Goal: Find specific page/section: Find specific page/section

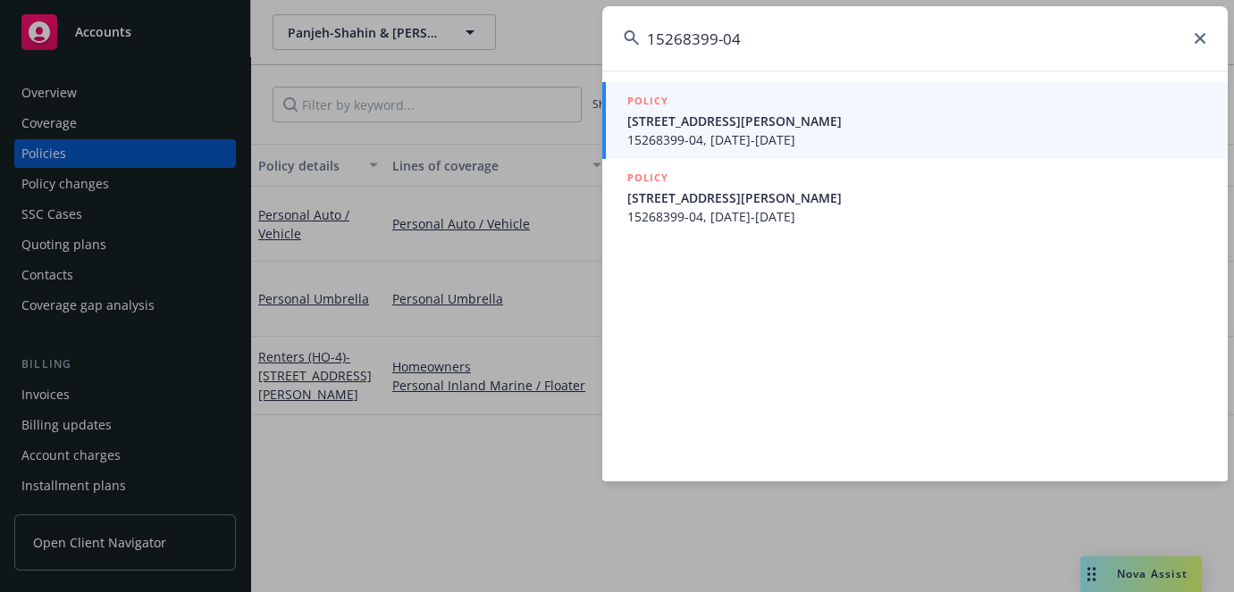
type input "15268399-04"
click at [804, 138] on span "15268399-04, [DATE]-[DATE]" at bounding box center [916, 139] width 579 height 19
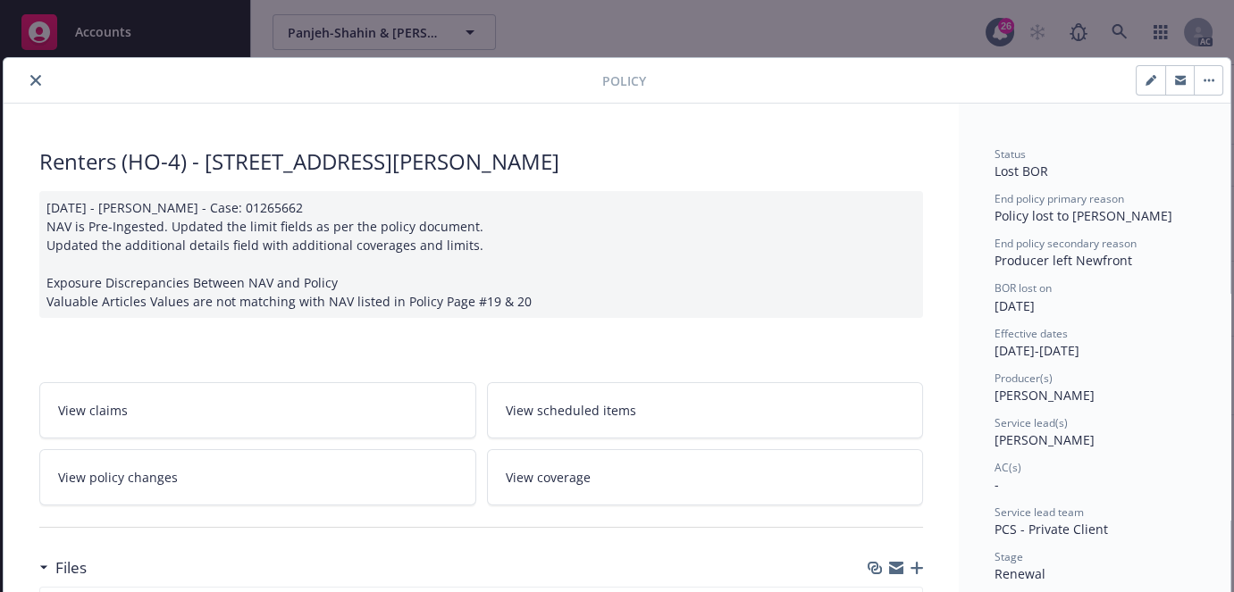
click at [43, 75] on div at bounding box center [306, 80] width 591 height 21
click at [35, 75] on icon "close" at bounding box center [35, 80] width 11 height 11
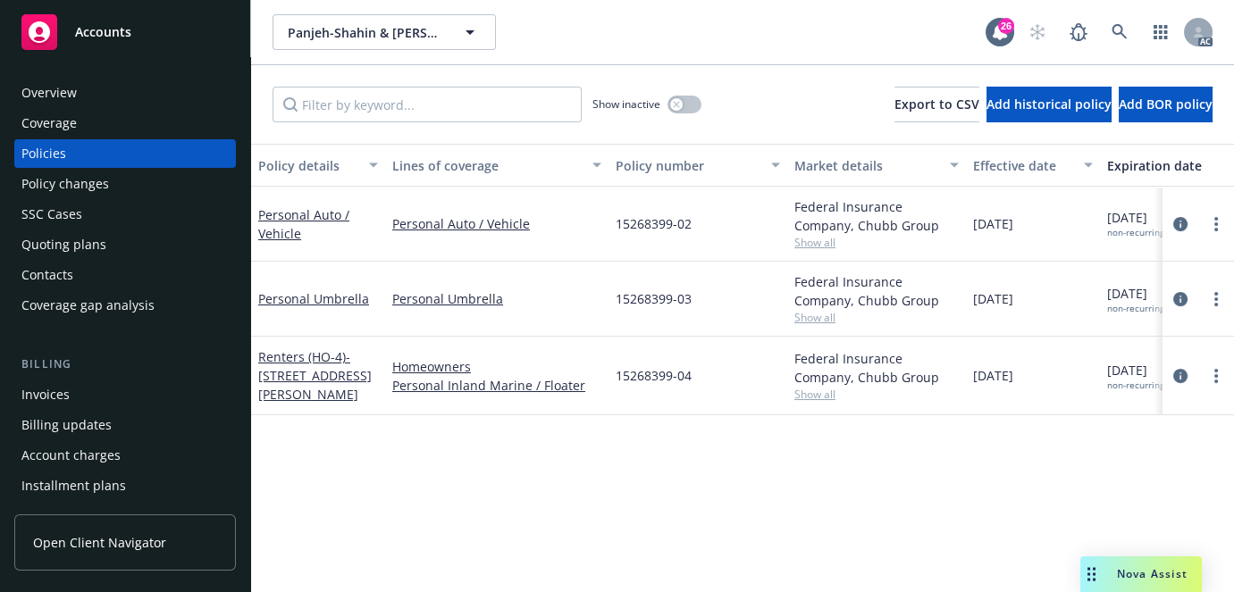
click at [80, 94] on div "Overview" at bounding box center [124, 93] width 207 height 29
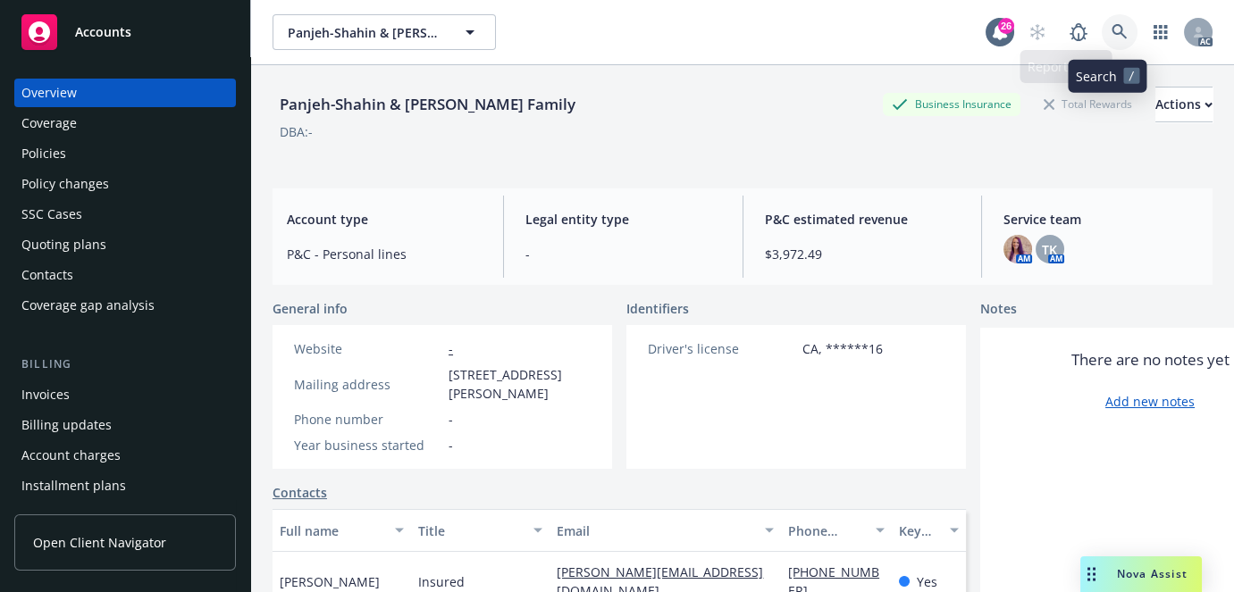
click at [1102, 38] on link at bounding box center [1120, 32] width 36 height 36
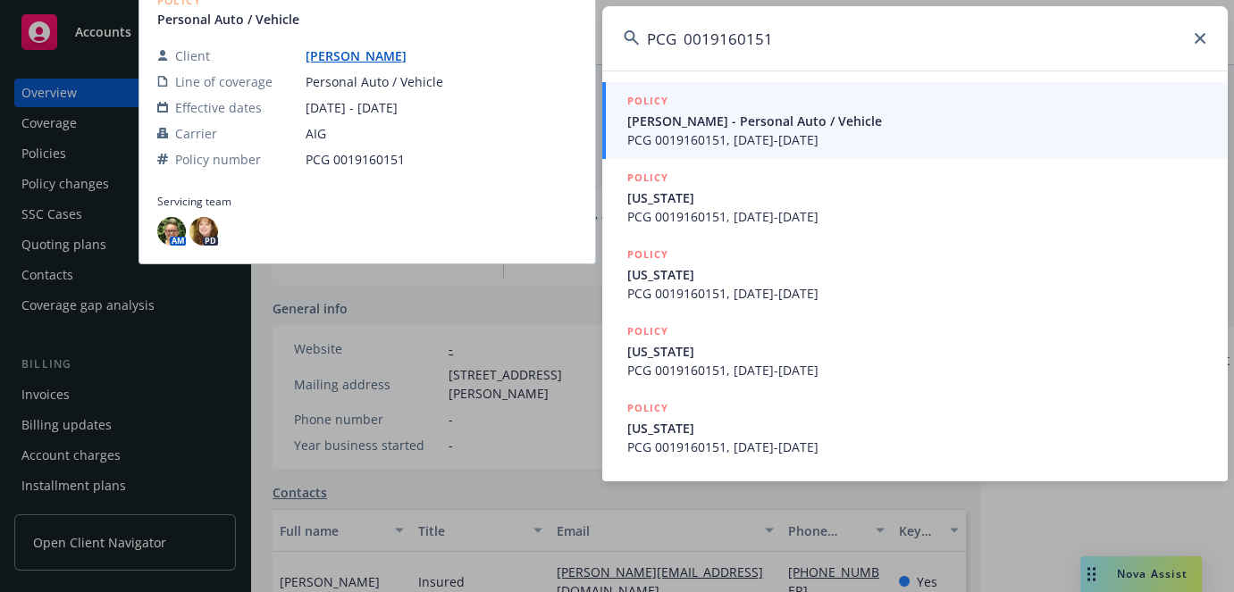
type input "PCG 0019160151"
click at [701, 130] on span "PCG 0019160151, [DATE]-[DATE]" at bounding box center [916, 139] width 579 height 19
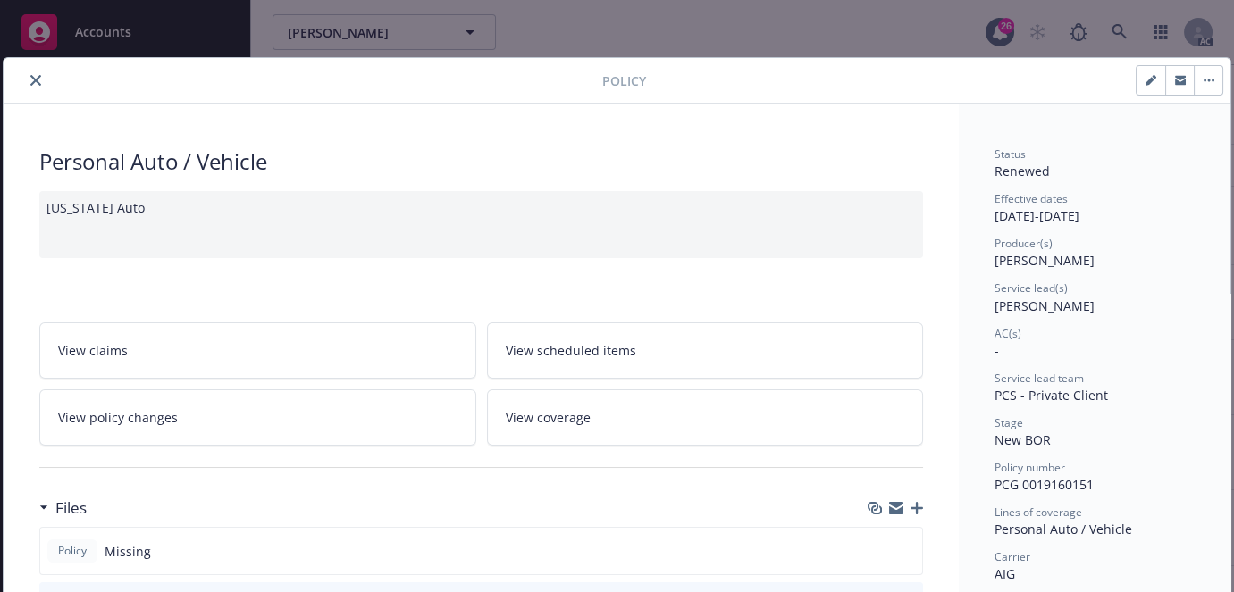
click at [40, 83] on button "close" at bounding box center [35, 80] width 21 height 21
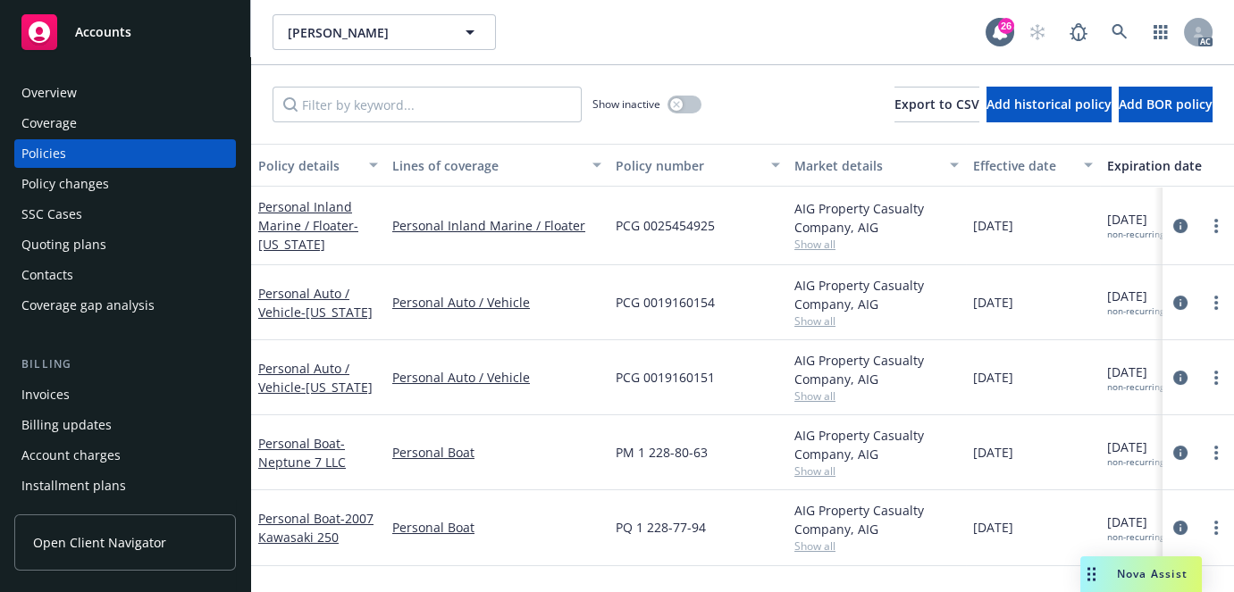
click at [45, 96] on div "Overview" at bounding box center [48, 93] width 55 height 29
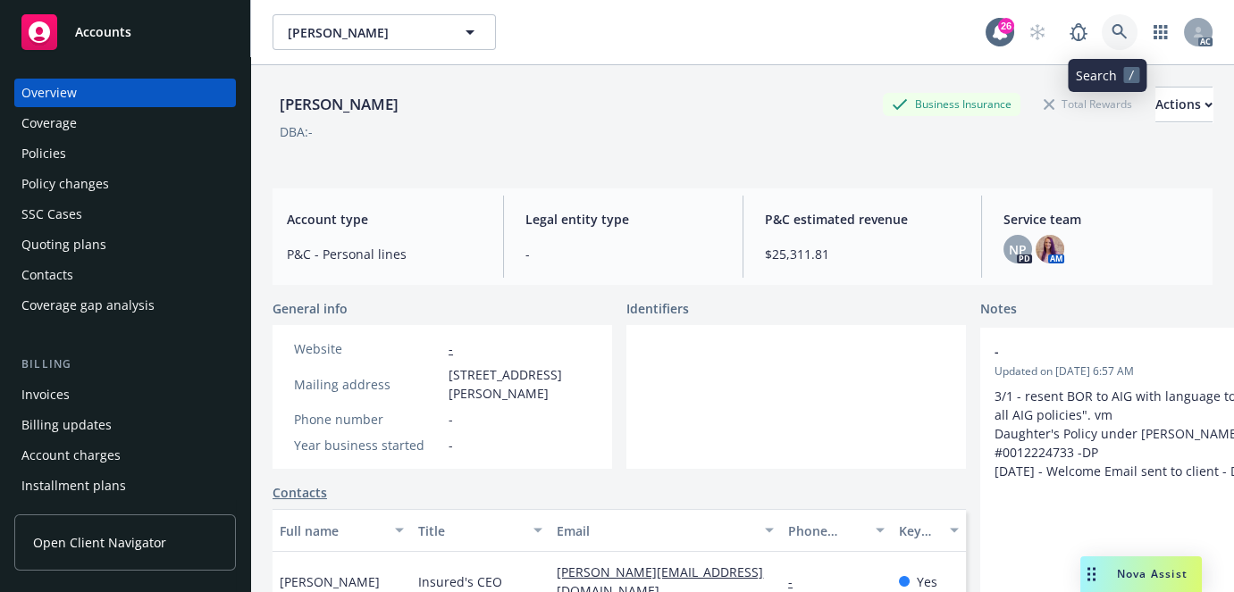
click at [1123, 32] on link at bounding box center [1120, 32] width 36 height 36
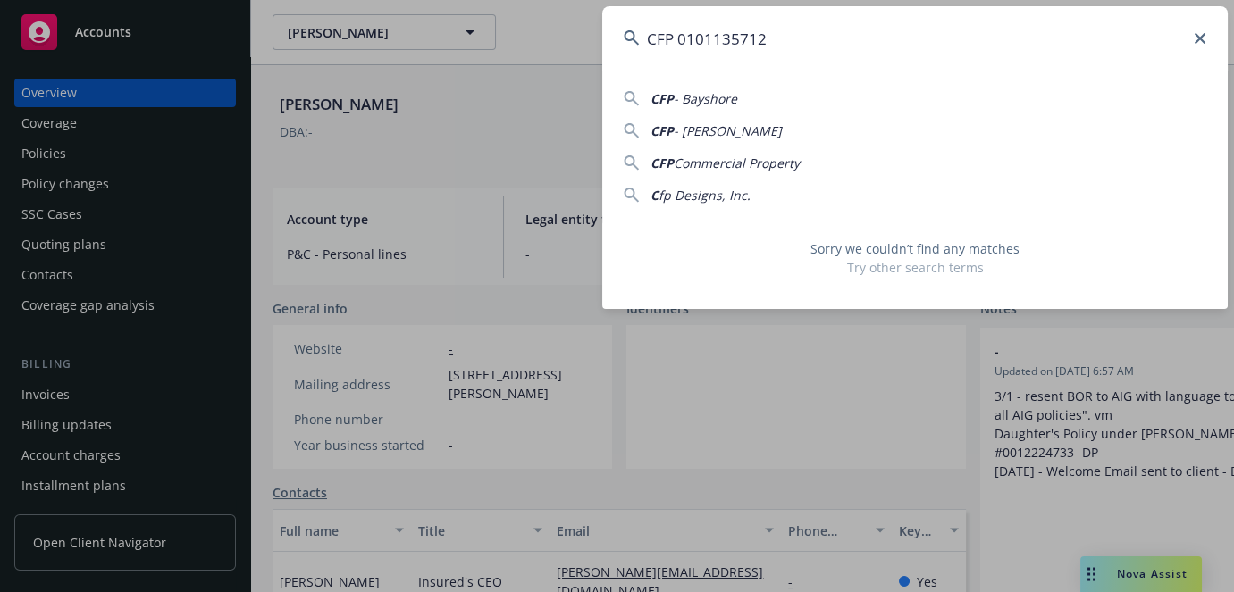
click at [679, 37] on input "CFP 0101135712" at bounding box center [914, 38] width 625 height 64
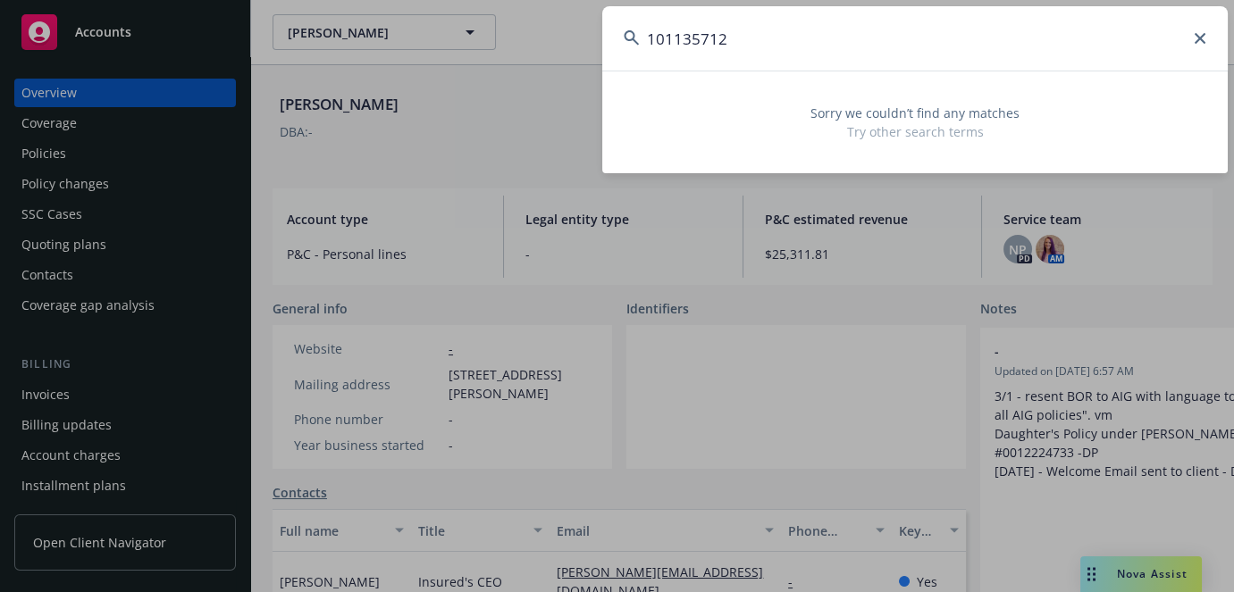
drag, startPoint x: 767, startPoint y: 38, endPoint x: 299, endPoint y: 39, distance: 468.2
click at [299, 39] on div "101135712 Sorry we couldn’t find any matches Try other search terms" at bounding box center [617, 296] width 1234 height 592
paste input "[PERSON_NAME] FAMILY LLC"
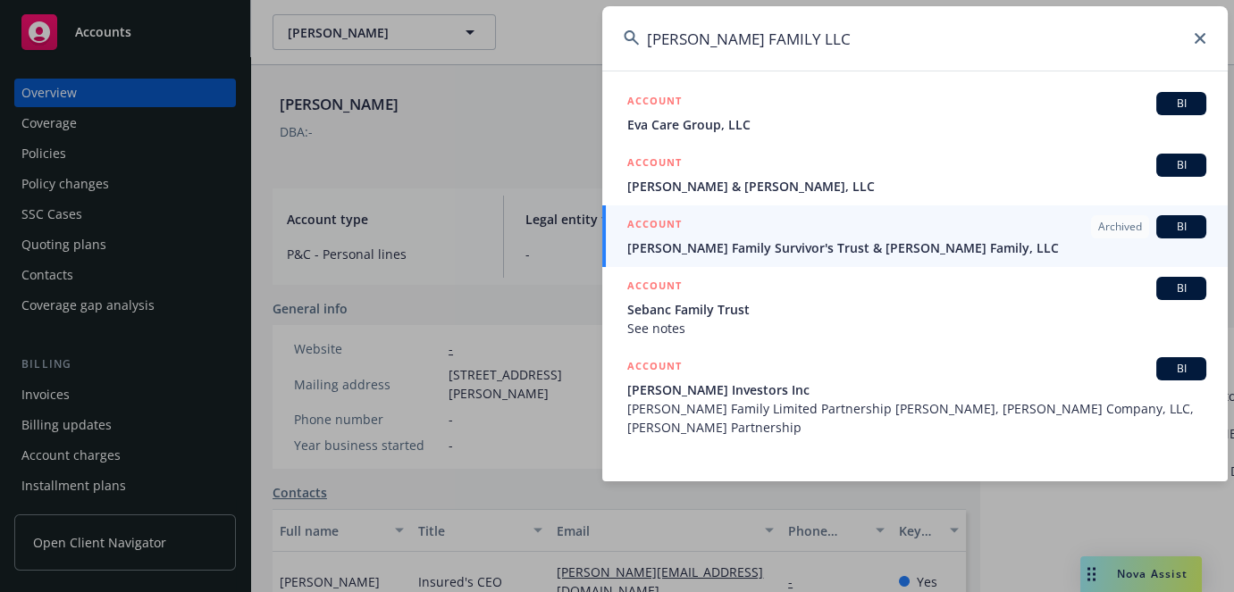
type input "[PERSON_NAME] FAMILY LLC"
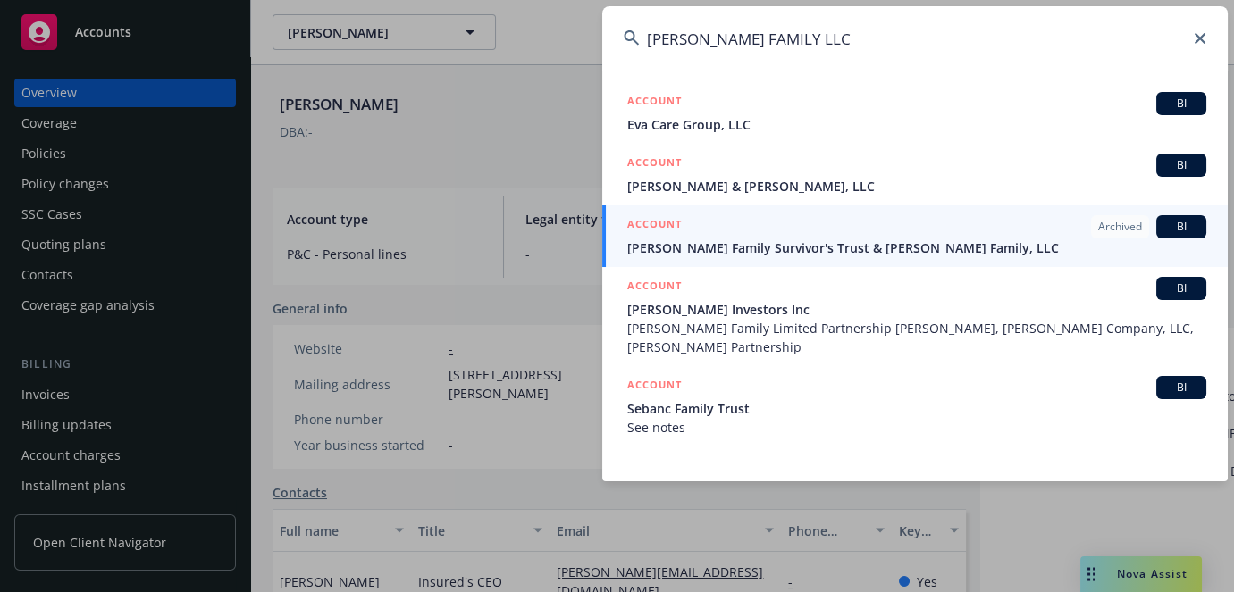
drag, startPoint x: 828, startPoint y: 54, endPoint x: 470, endPoint y: 85, distance: 359.6
click at [470, 84] on div "[PERSON_NAME] FAMILY LLC ACCOUNT BI Eva Care Group, LLC ACCOUNT BI [PERSON_NAME…" at bounding box center [617, 296] width 1234 height 592
paste input "OA3859175"
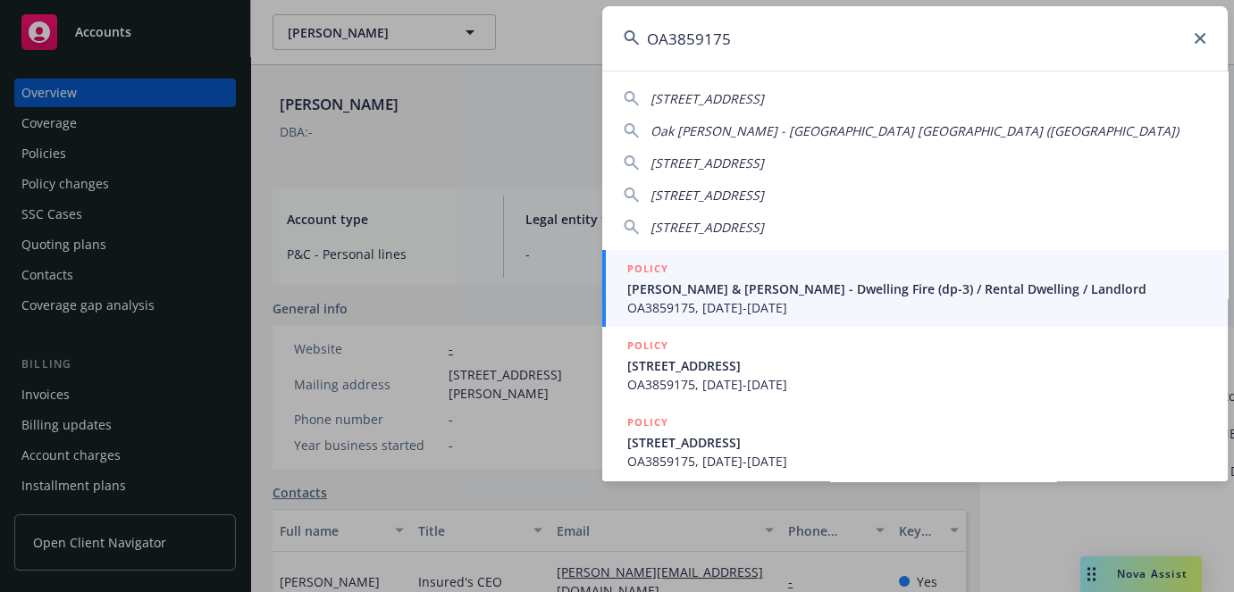
type input "OA3859175"
click at [731, 294] on span "[PERSON_NAME] & [PERSON_NAME] - Dwelling Fire (dp-3) / Rental Dwelling / Landlo…" at bounding box center [916, 289] width 579 height 19
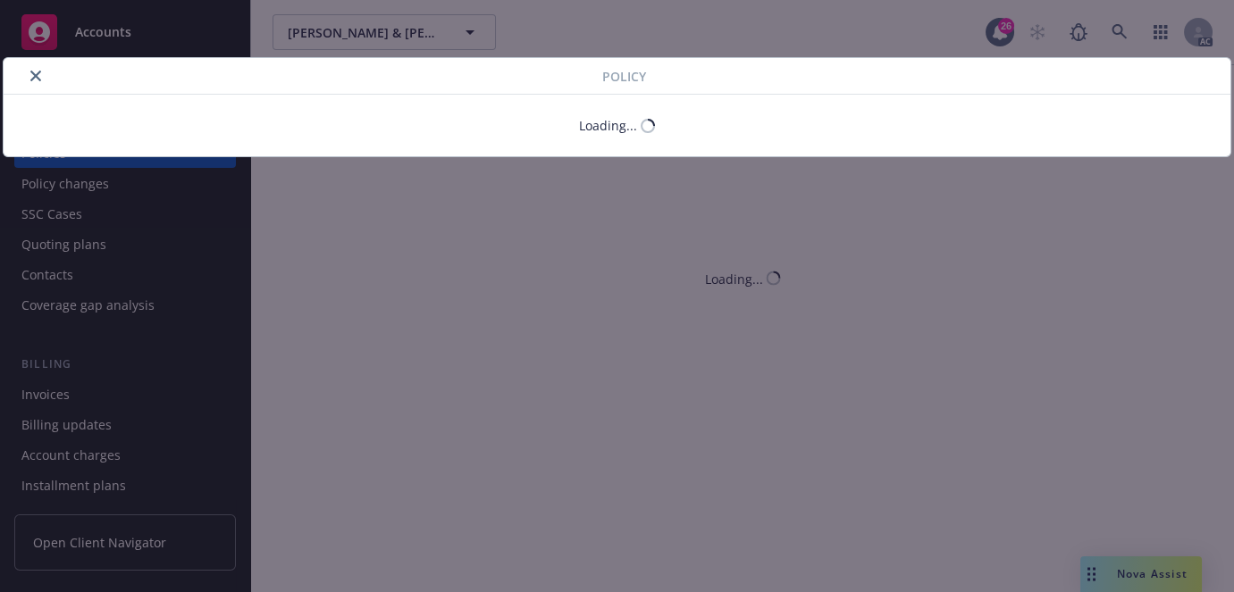
click at [29, 81] on button "close" at bounding box center [35, 75] width 21 height 21
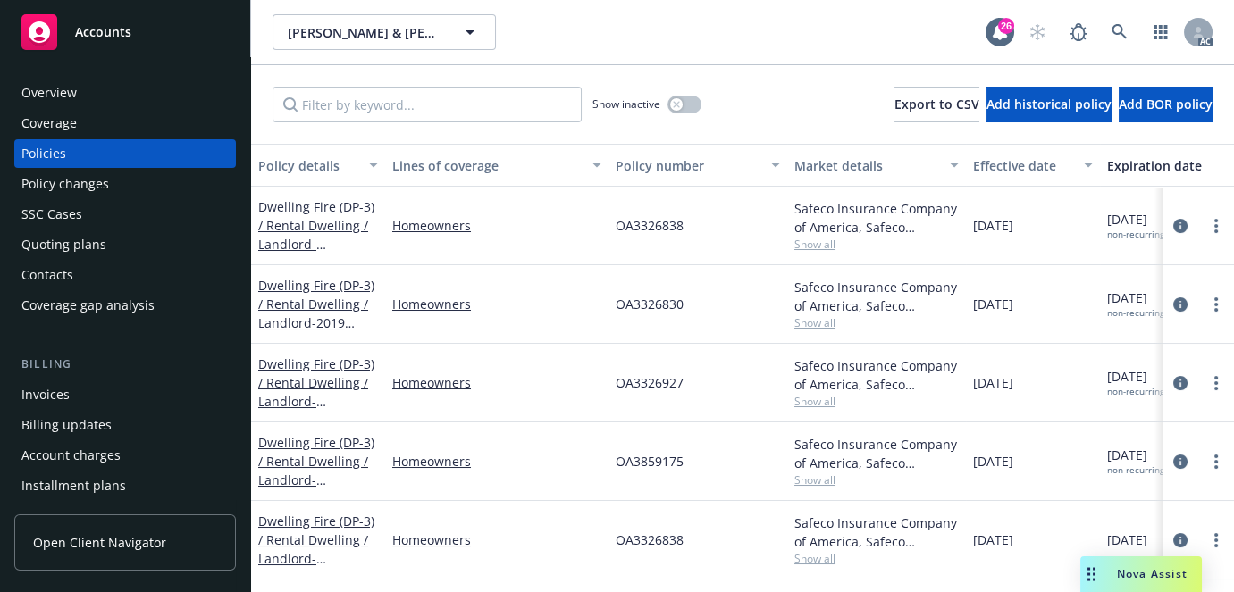
click at [47, 88] on div "Overview" at bounding box center [48, 93] width 55 height 29
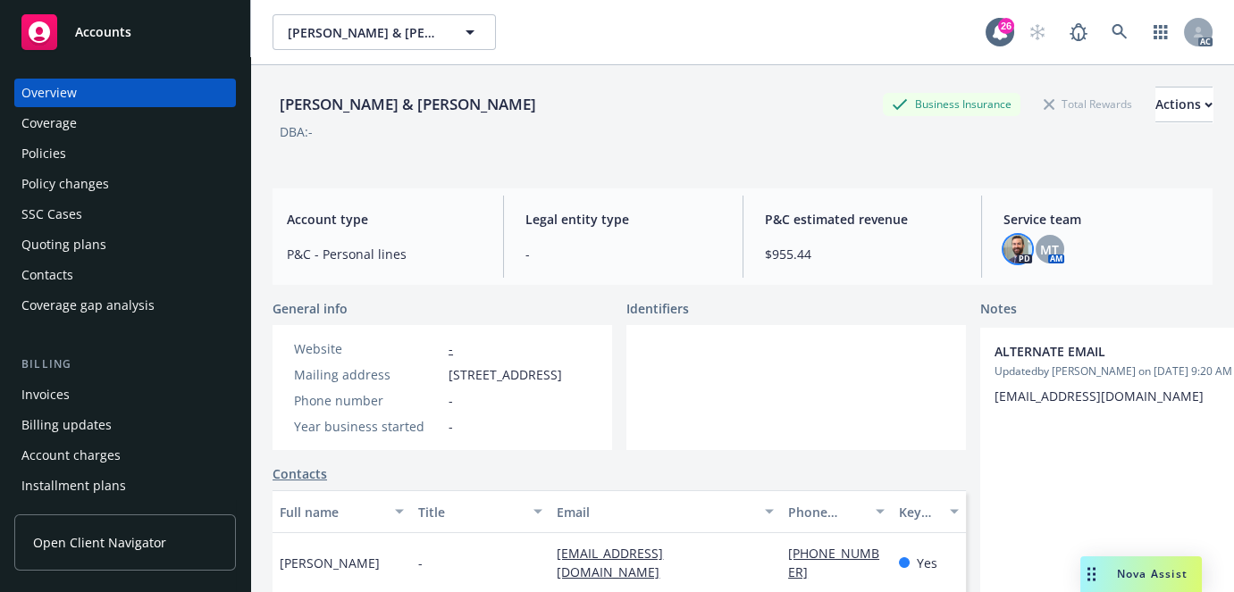
click at [1005, 247] on img at bounding box center [1017, 249] width 29 height 29
click at [1040, 254] on span "MT" at bounding box center [1049, 249] width 19 height 19
click at [1111, 26] on icon at bounding box center [1119, 32] width 16 height 16
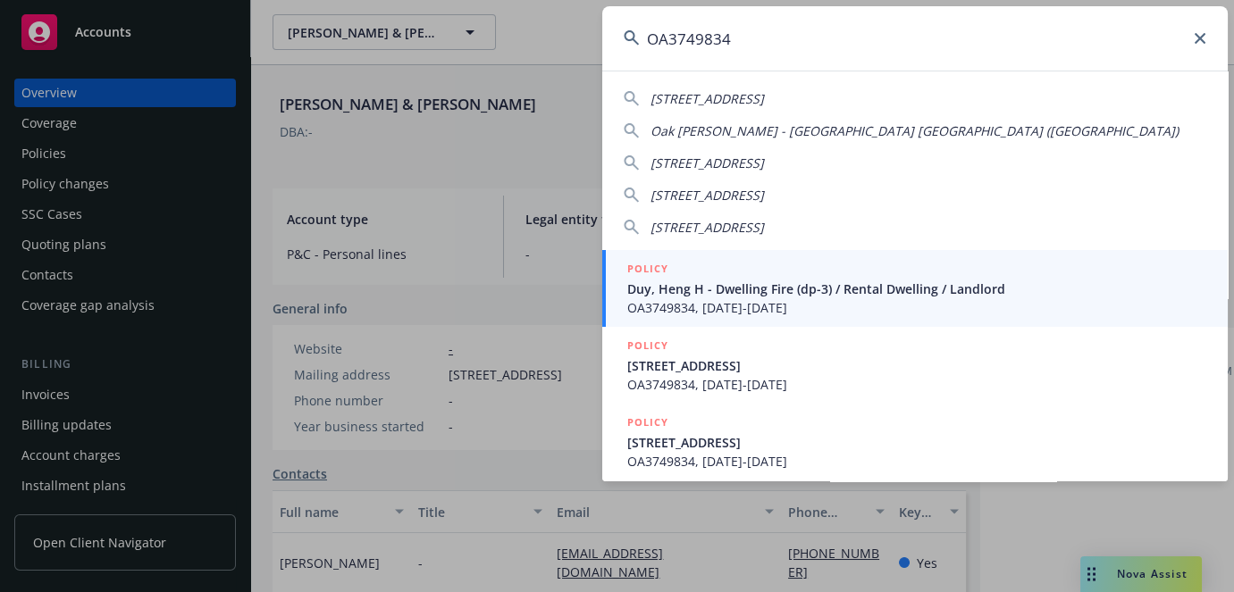
type input "OA3749834"
click at [697, 301] on span "OA3749834, [DATE]-[DATE]" at bounding box center [916, 307] width 579 height 19
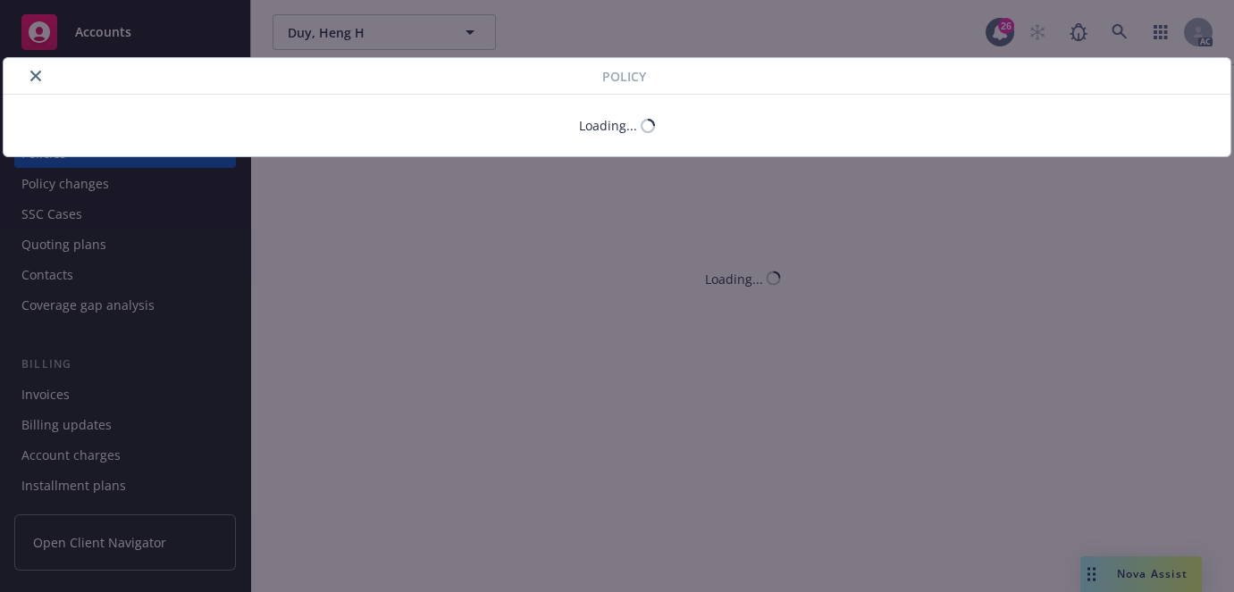
click at [32, 82] on button "close" at bounding box center [35, 75] width 21 height 21
click at [33, 77] on icon "close" at bounding box center [35, 76] width 11 height 11
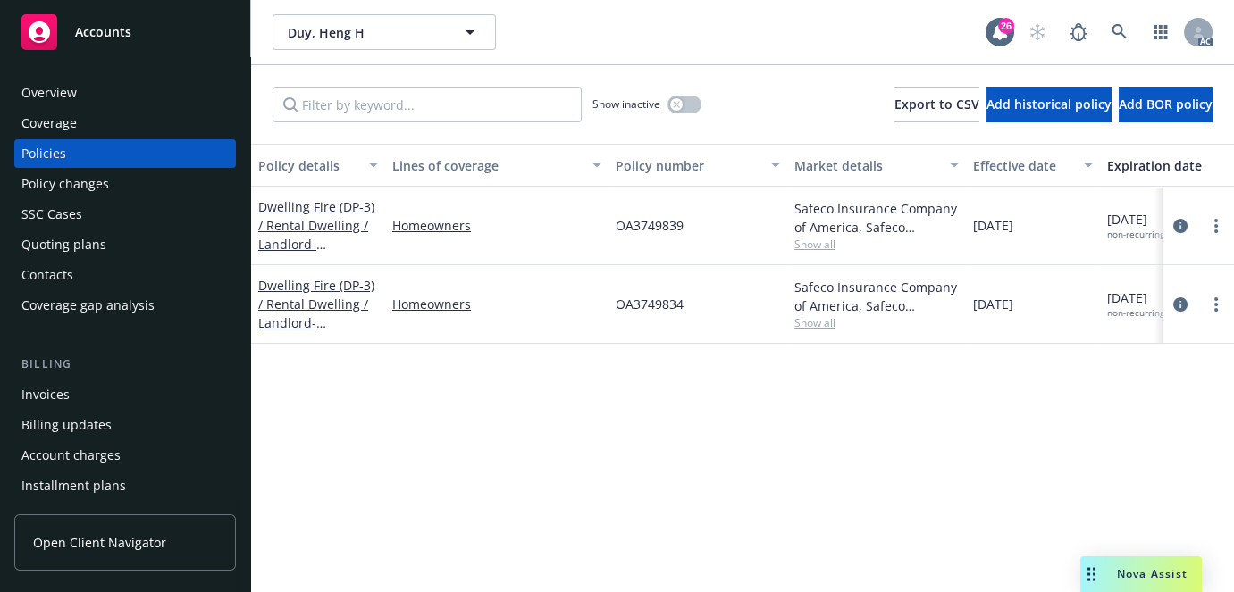
click at [121, 86] on div "Overview" at bounding box center [124, 93] width 207 height 29
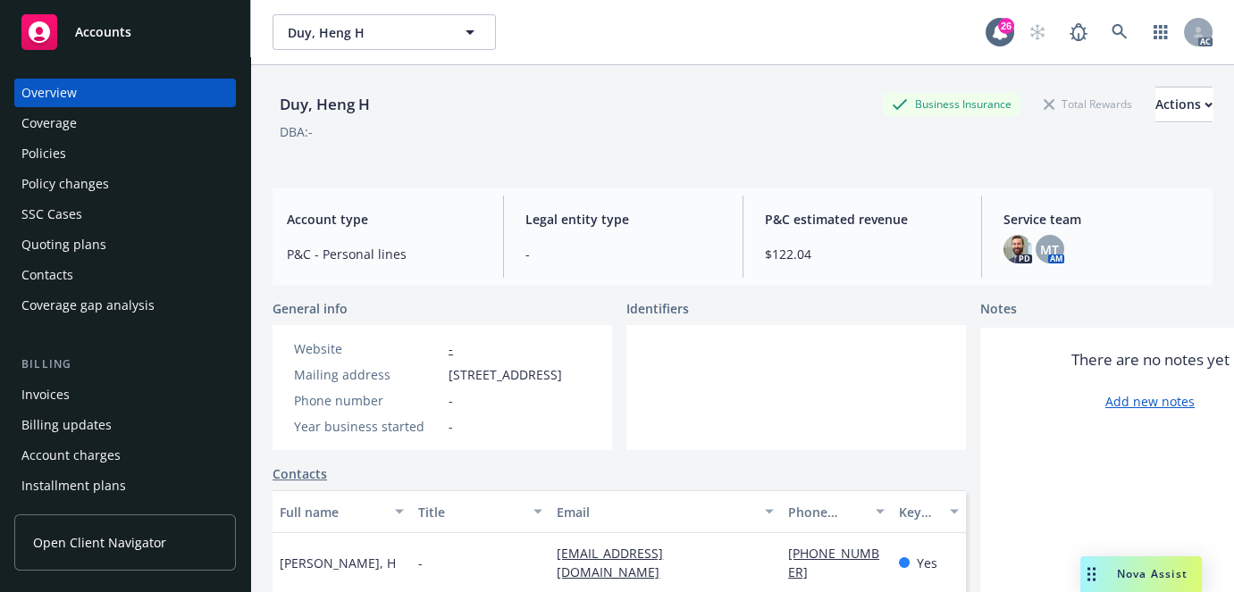
click at [1036, 261] on div "MT AM" at bounding box center [1050, 249] width 29 height 29
click at [1041, 244] on span "MT" at bounding box center [1049, 249] width 19 height 19
click at [1116, 29] on link at bounding box center [1120, 32] width 36 height 36
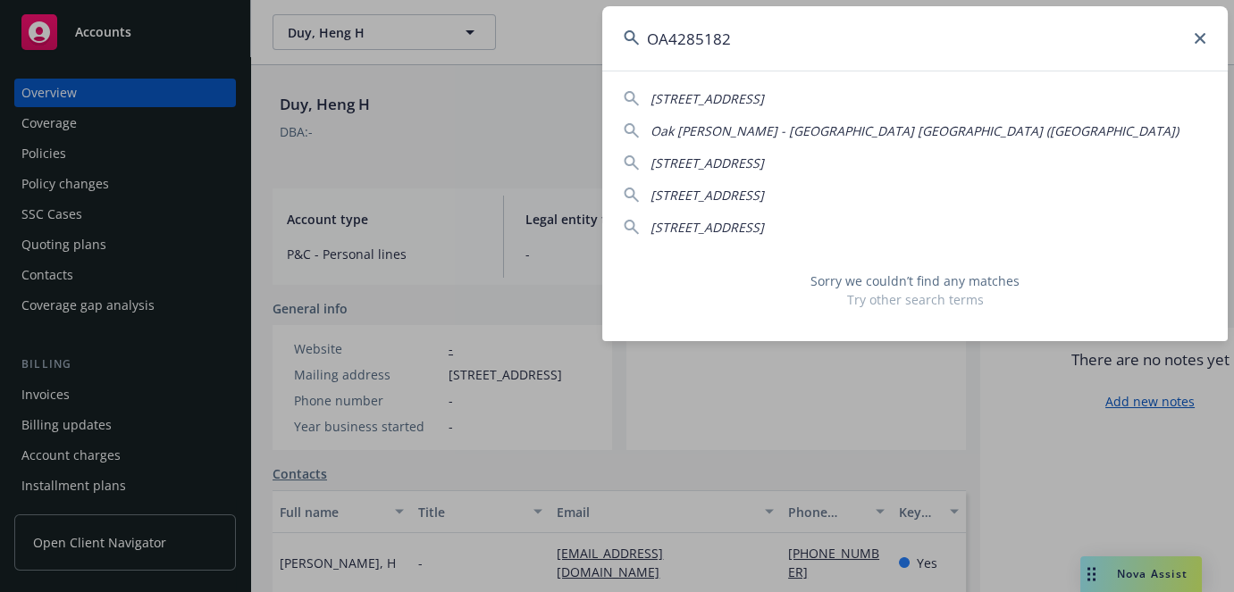
type input "OA4285182"
